Goal: Task Accomplishment & Management: Manage account settings

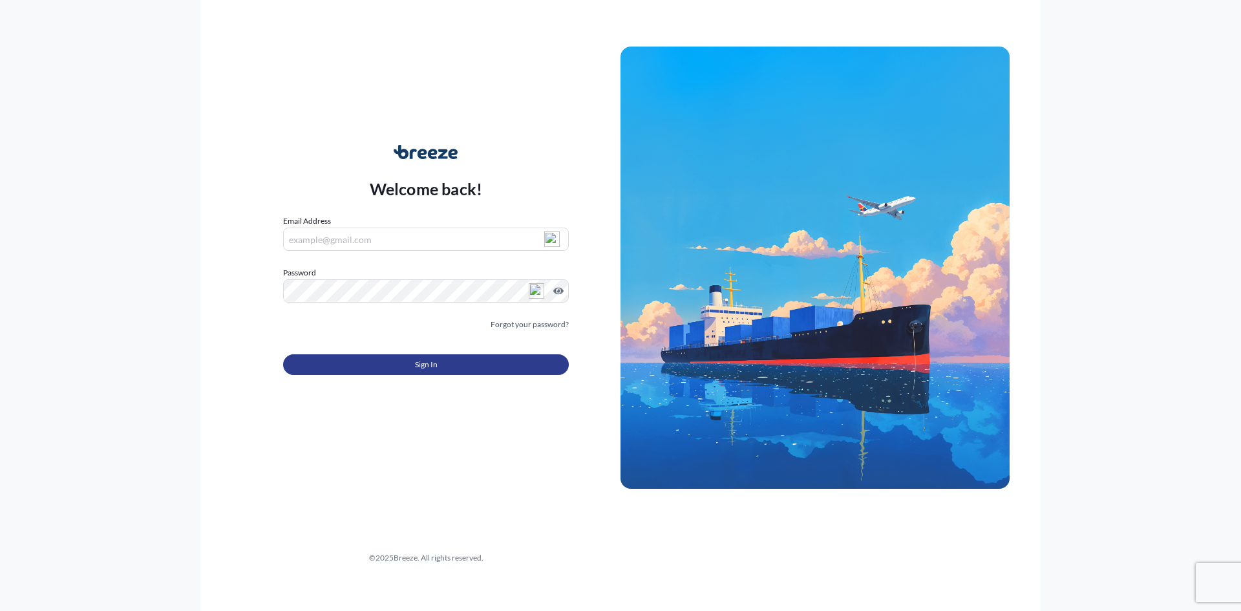
type input "[PERSON_NAME][EMAIL_ADDRESS][DOMAIN_NAME]"
click at [425, 363] on span "Sign In" at bounding box center [426, 364] width 23 height 13
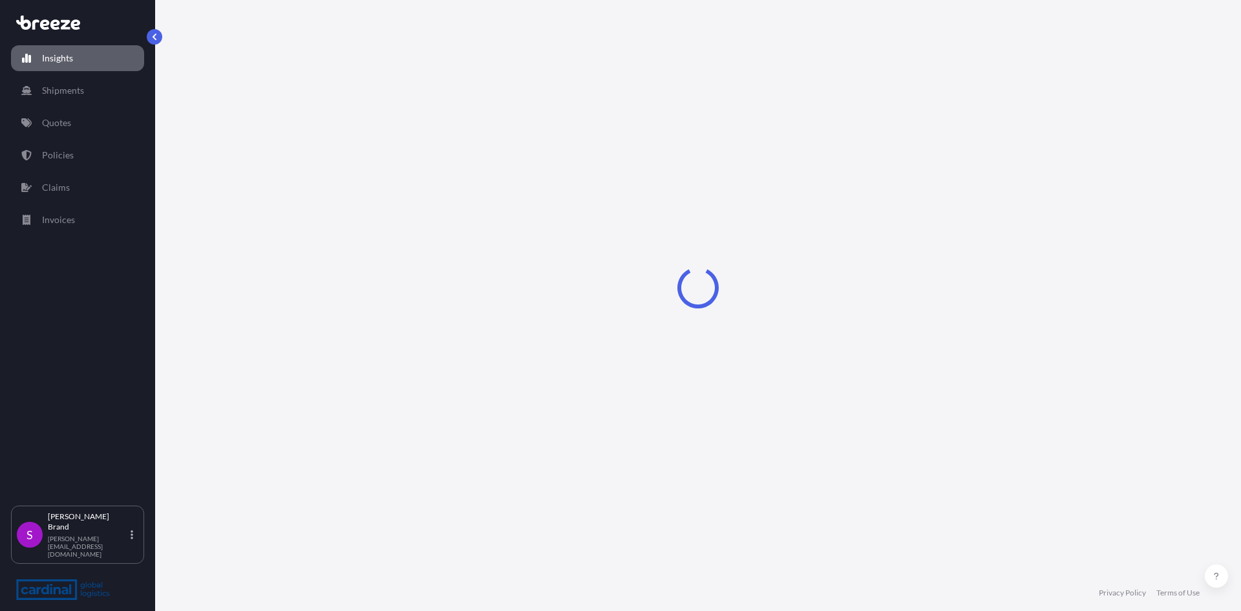
select select "2025"
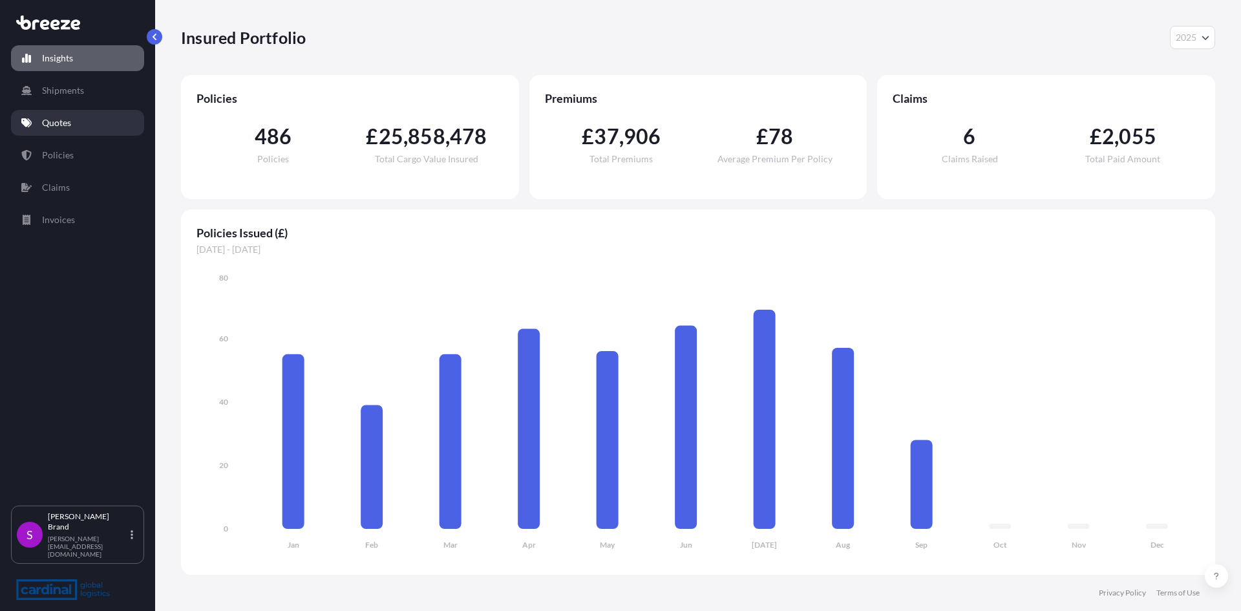
click at [60, 125] on p "Quotes" at bounding box center [56, 122] width 29 height 13
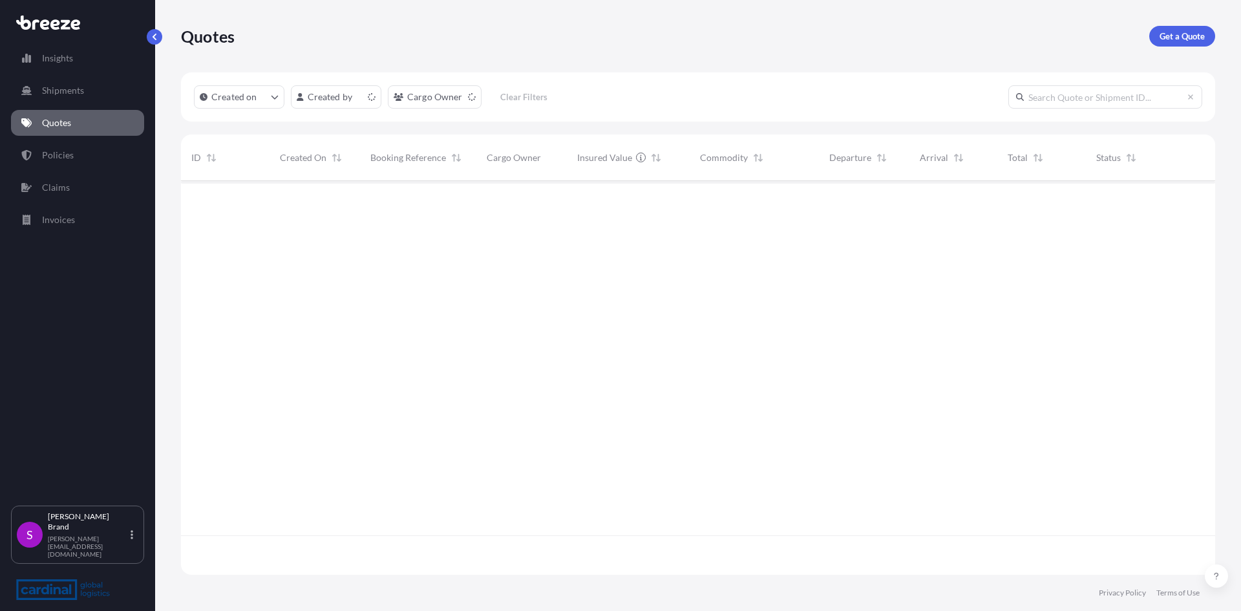
scroll to position [391, 1025]
click at [361, 98] on html "Insights Shipments Quotes Policies Claims Invoices S [PERSON_NAME] [PERSON_NAME…" at bounding box center [620, 305] width 1241 height 611
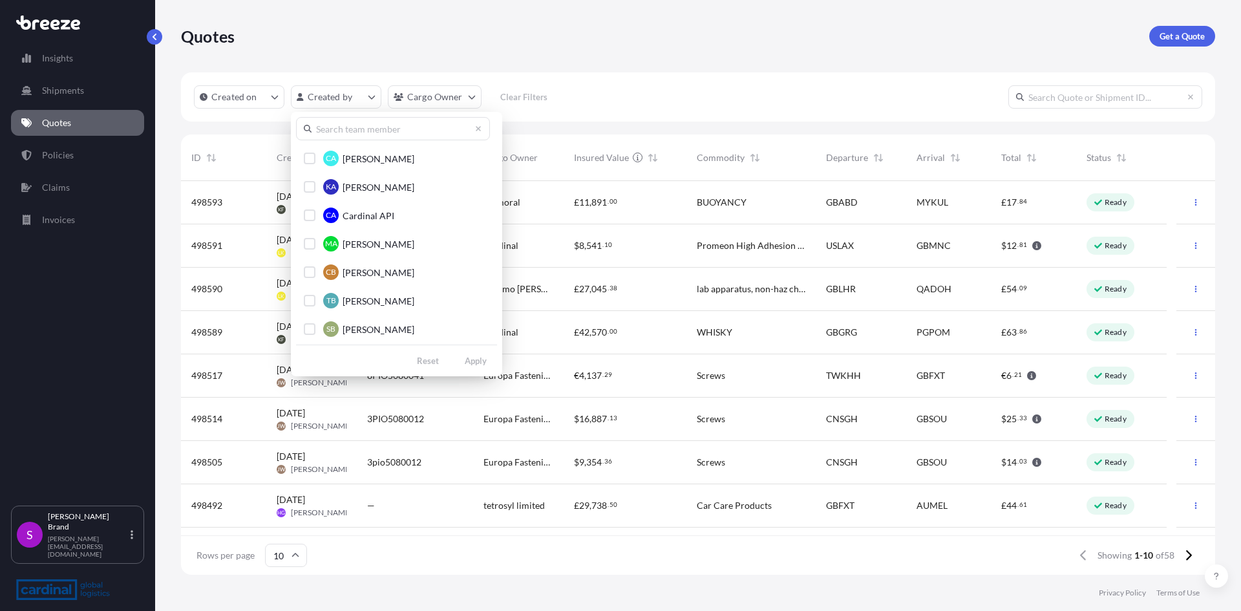
click at [350, 131] on input "text" at bounding box center [393, 128] width 194 height 23
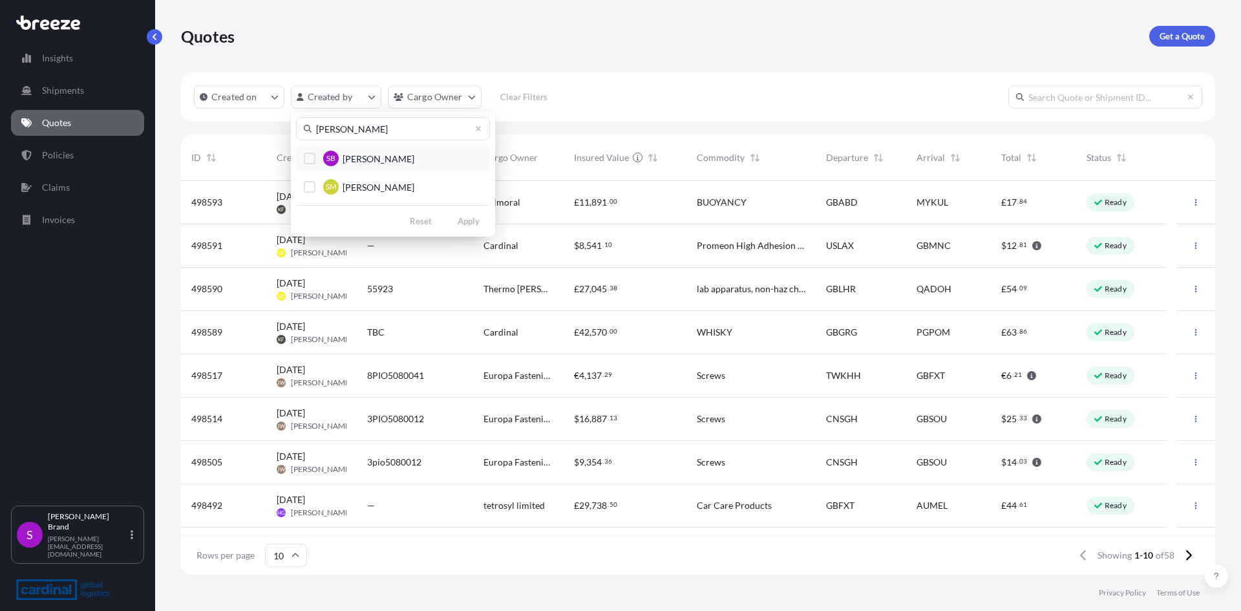
type input "[PERSON_NAME]"
click at [357, 156] on span "[PERSON_NAME]" at bounding box center [379, 159] width 72 height 13
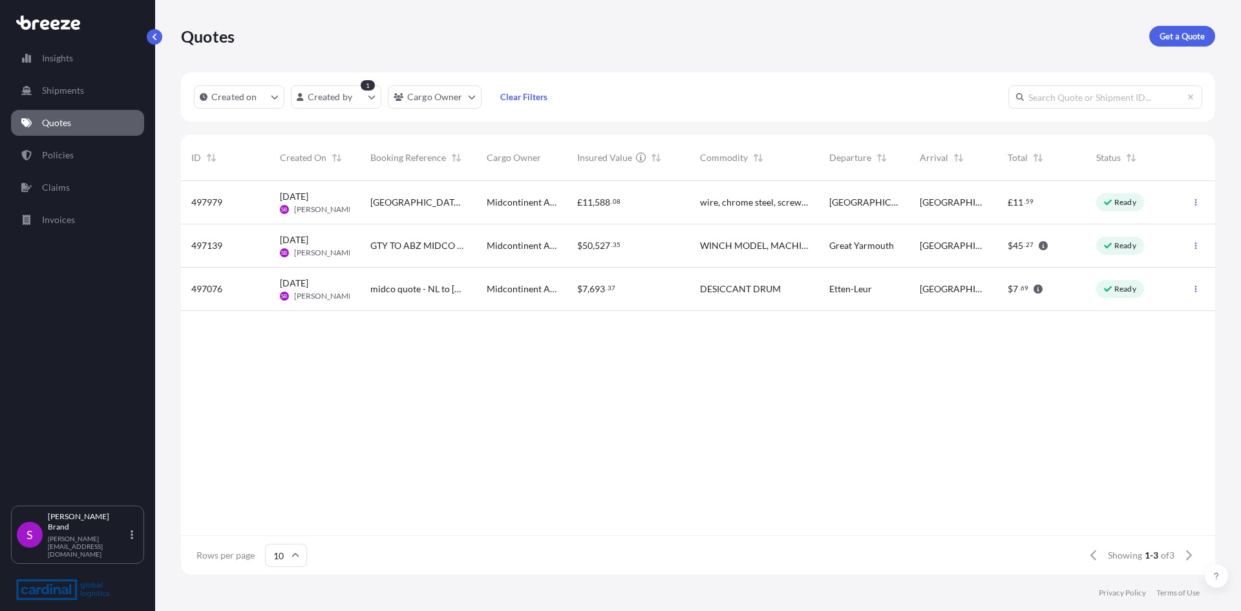
click at [905, 198] on div "[GEOGRAPHIC_DATA]" at bounding box center [864, 202] width 91 height 43
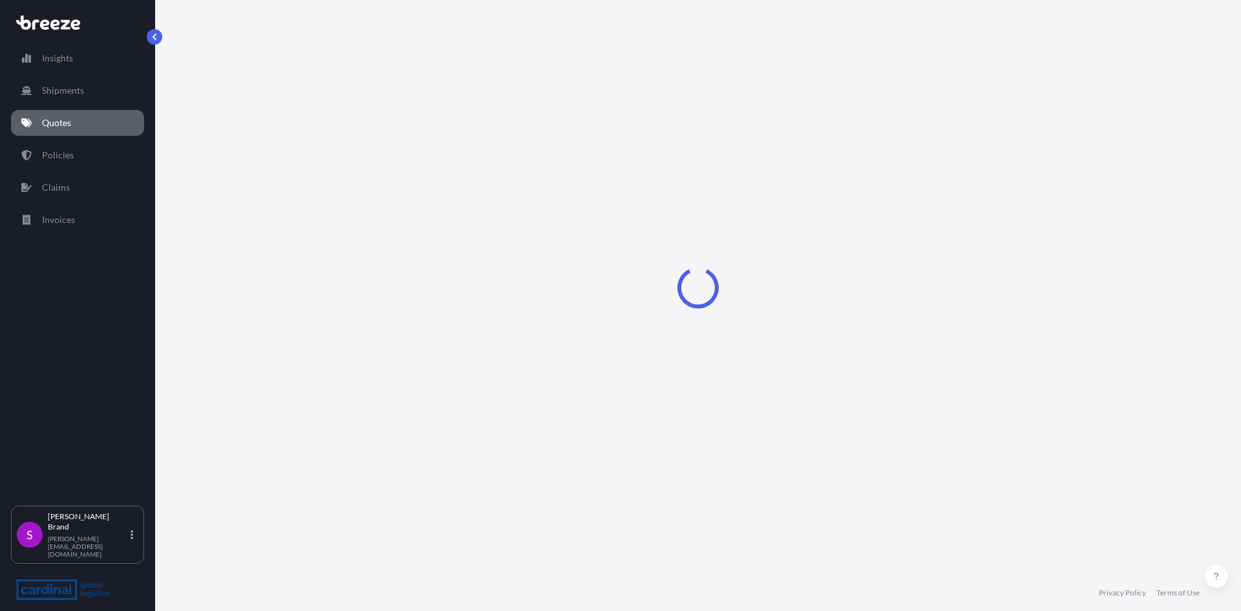
select select "Road"
select select "1"
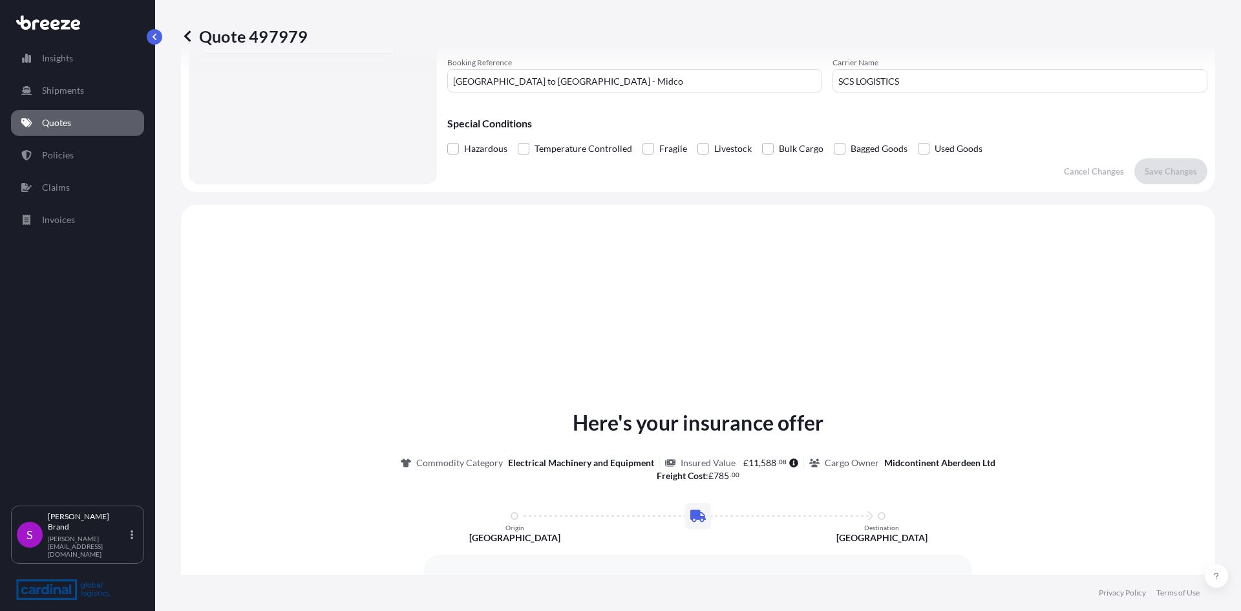
scroll to position [66, 0]
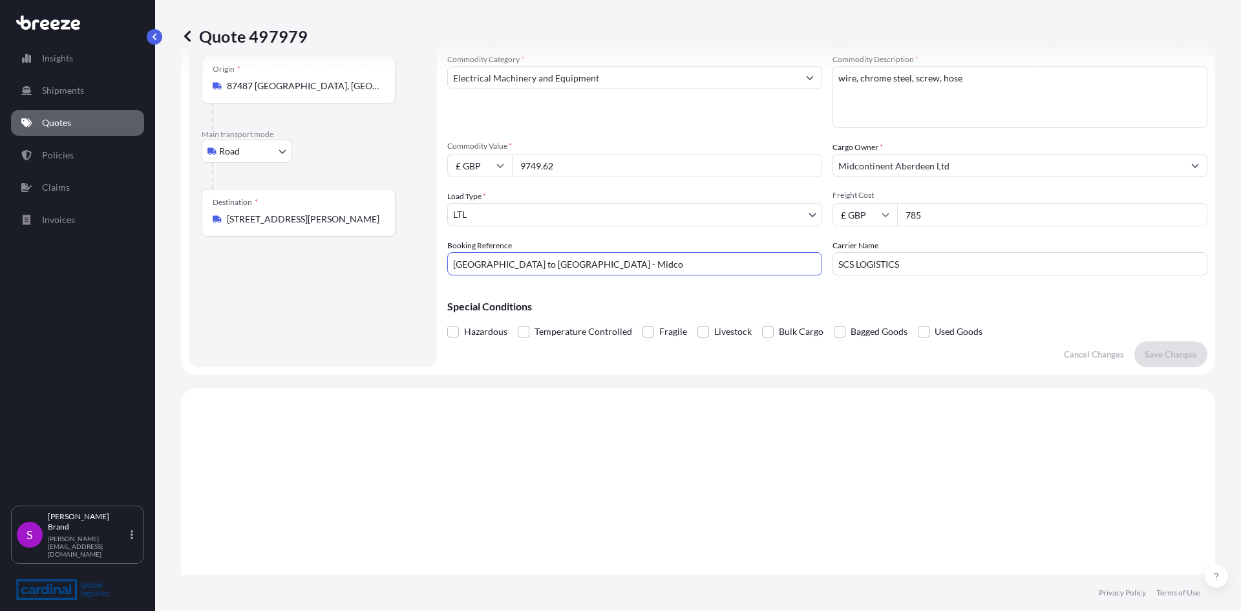
drag, startPoint x: 517, startPoint y: 262, endPoint x: 415, endPoint y: 263, distance: 102.2
click at [415, 263] on form "Route Details Place of loading Road Road Rail Origin * 87487 [GEOGRAPHIC_DATA],…" at bounding box center [698, 190] width 1034 height 369
type input "2PA15090009"
click at [1152, 354] on p "Save Changes" at bounding box center [1171, 354] width 52 height 13
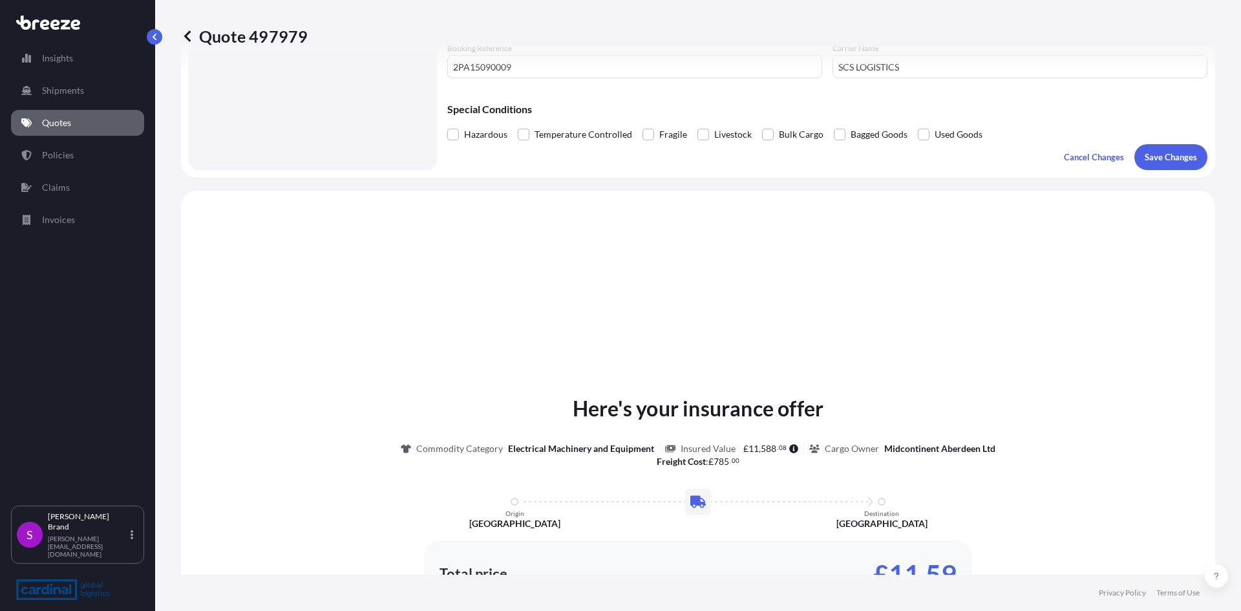
scroll to position [389, 0]
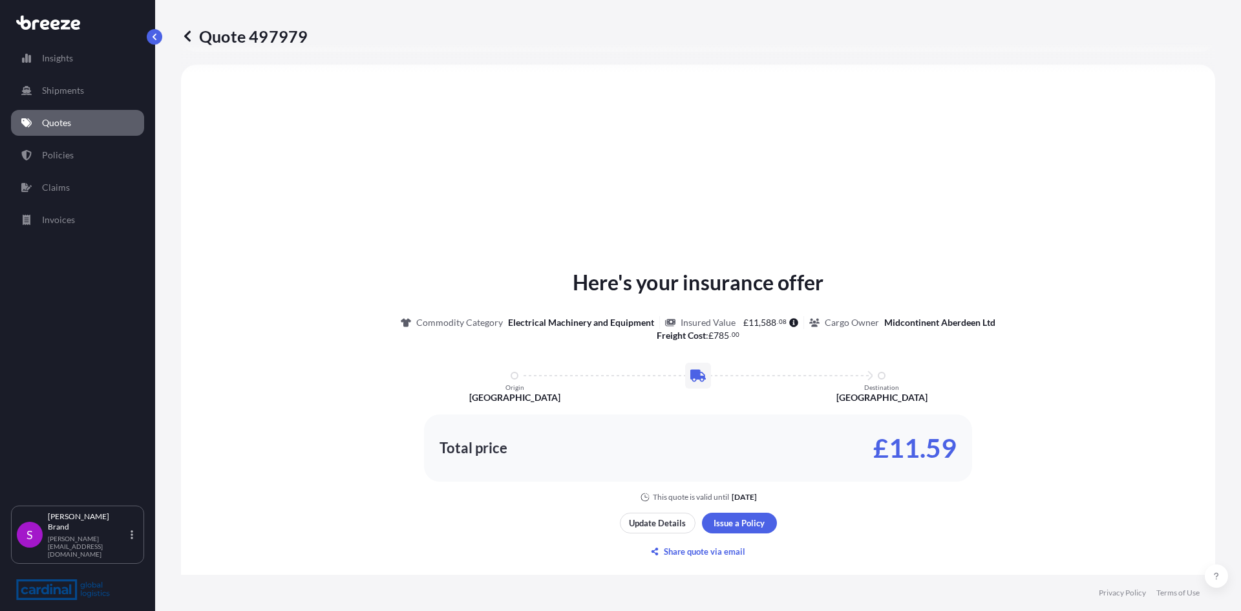
select select "Road"
select select "1"
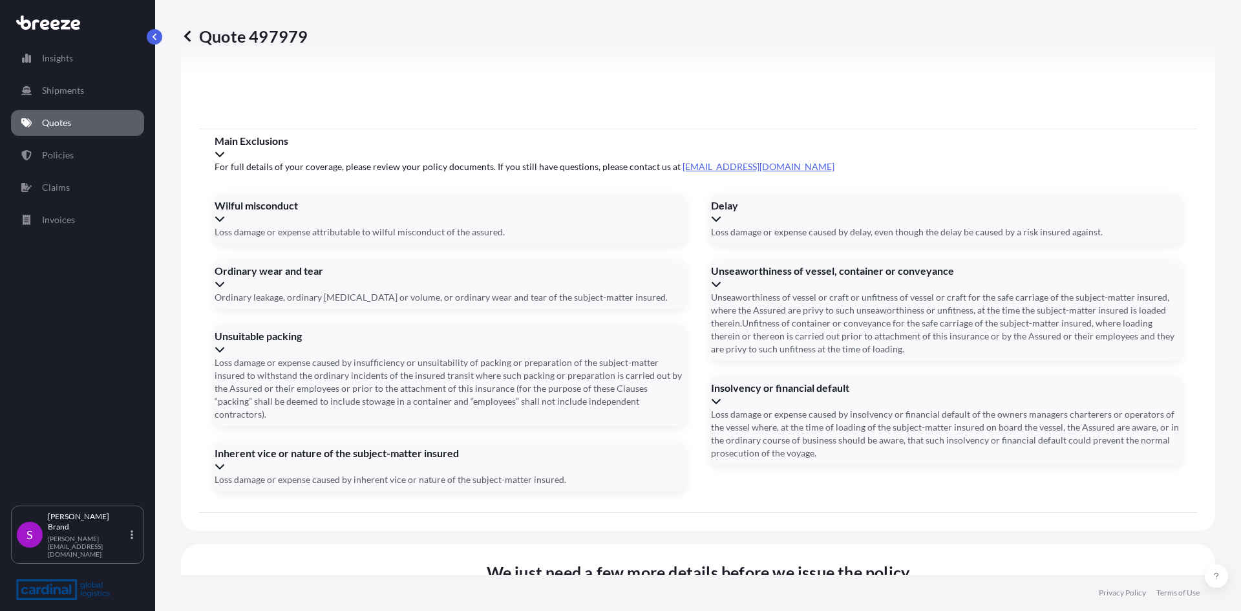
scroll to position [1441, 0]
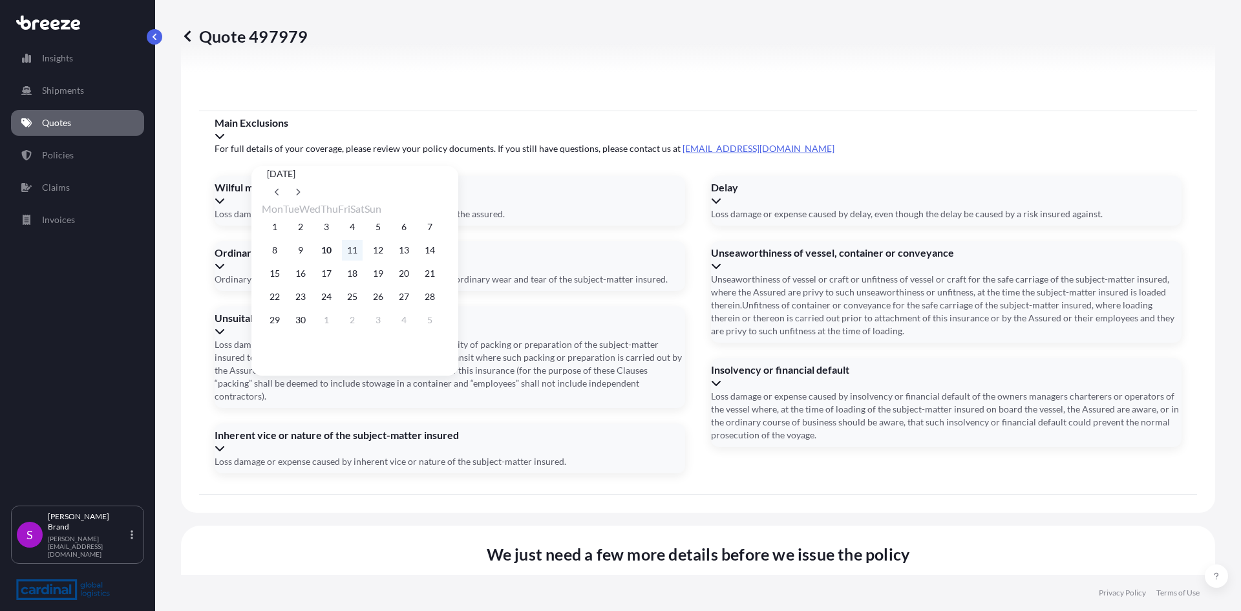
click at [363, 254] on button "11" at bounding box center [352, 250] width 21 height 21
type input "[DATE]"
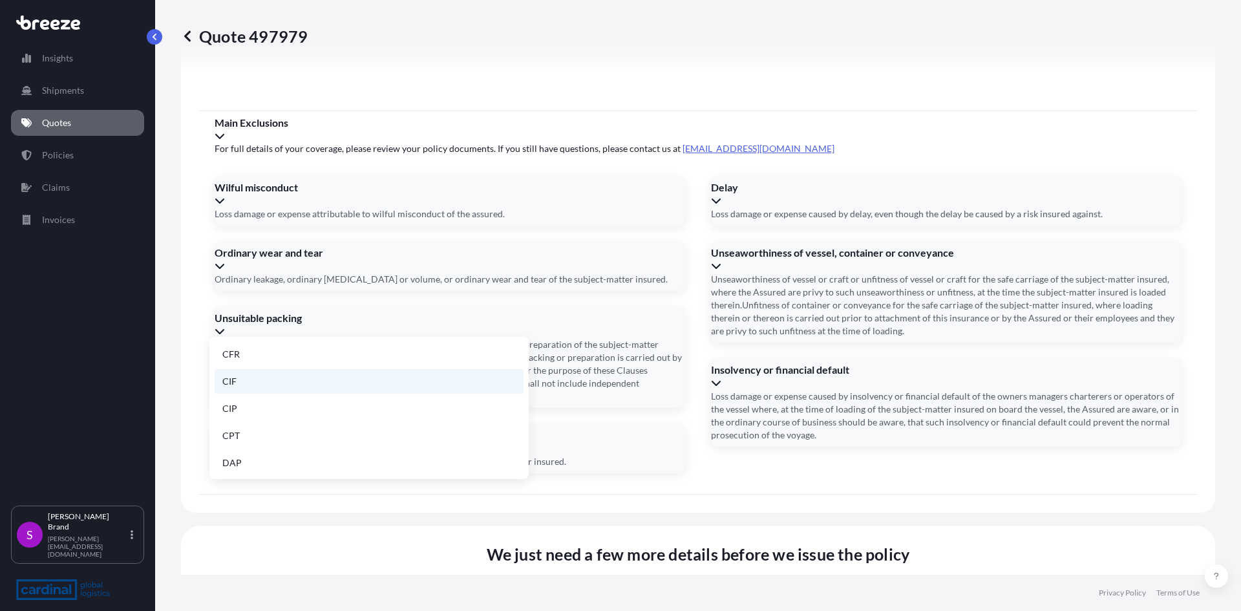
click at [242, 376] on li "CIF" at bounding box center [369, 381] width 309 height 25
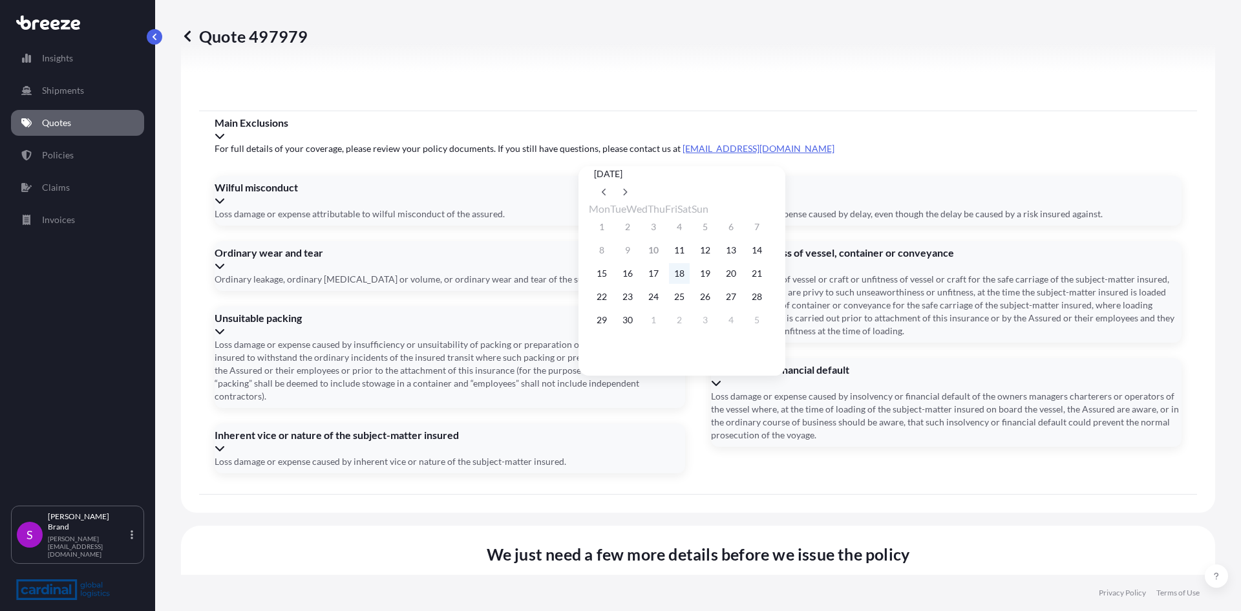
click at [690, 279] on button "18" at bounding box center [679, 273] width 21 height 21
type input "[DATE]"
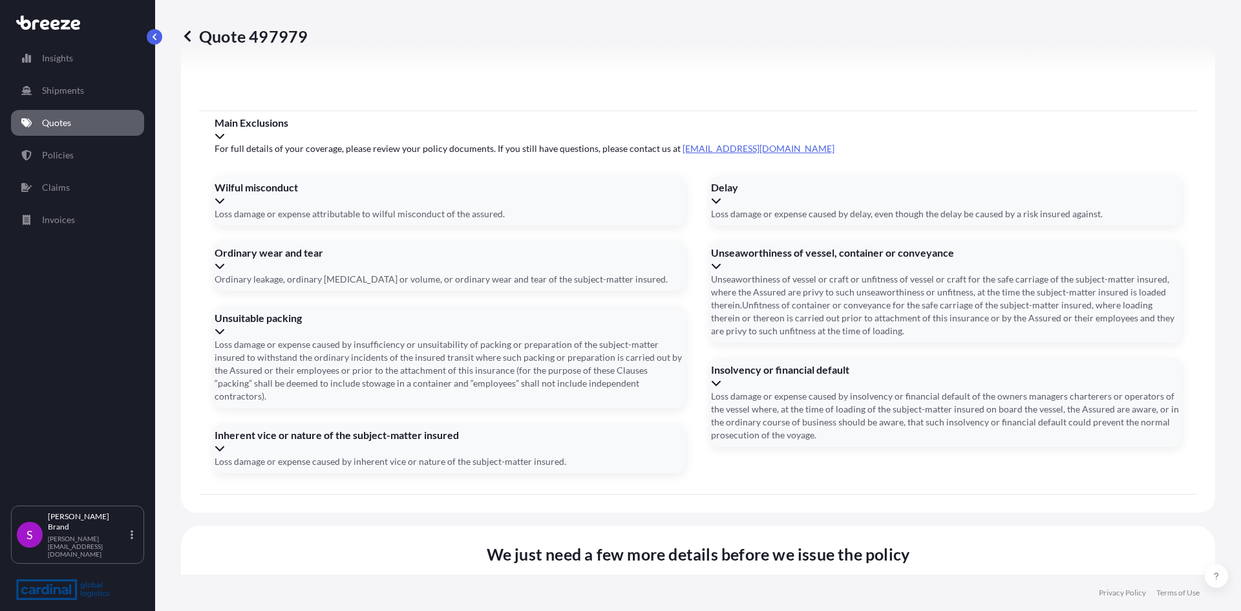
type input "SCS GROUPAGE TRUCK"
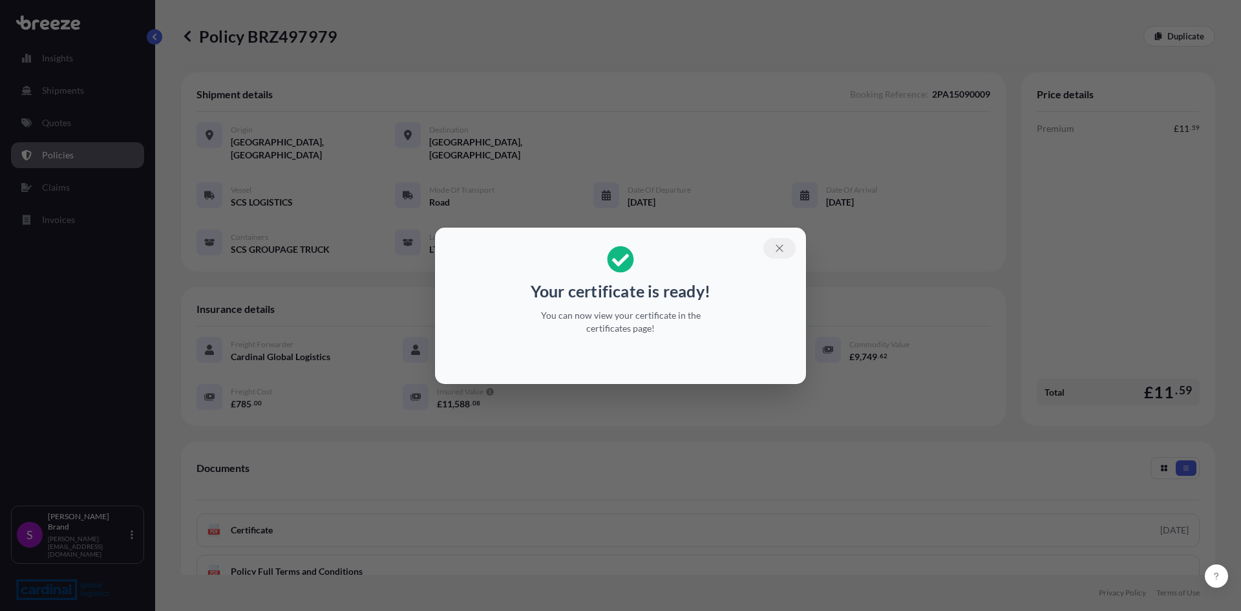
click at [781, 251] on icon "button" at bounding box center [780, 248] width 12 height 12
